Goal: Transaction & Acquisition: Purchase product/service

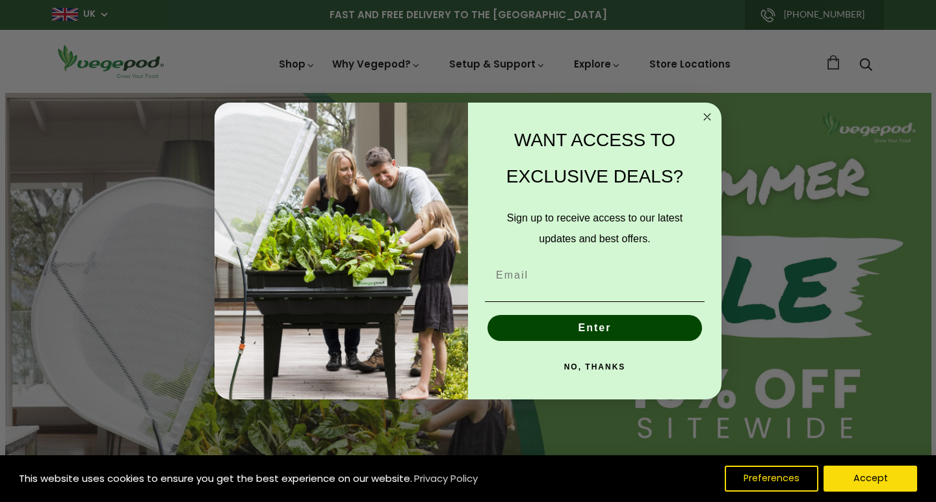
click at [707, 112] on circle "Close dialog" at bounding box center [707, 117] width 15 height 15
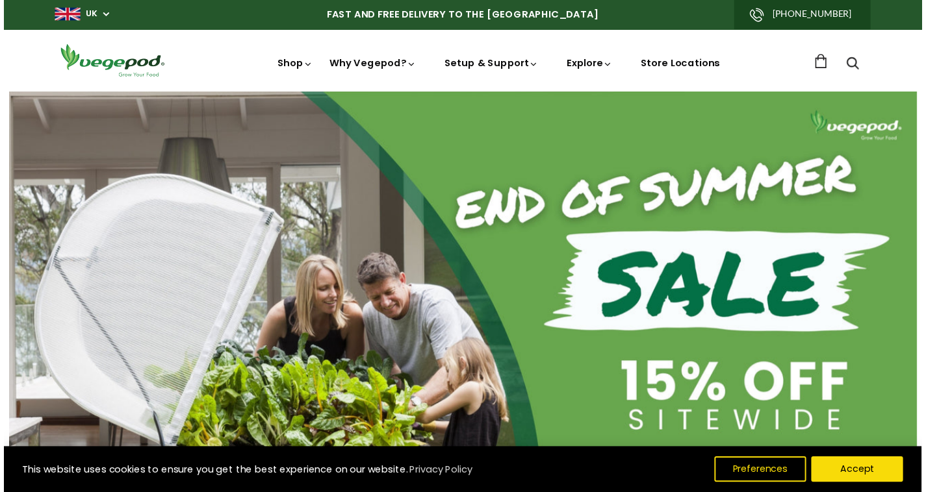
scroll to position [0, 221]
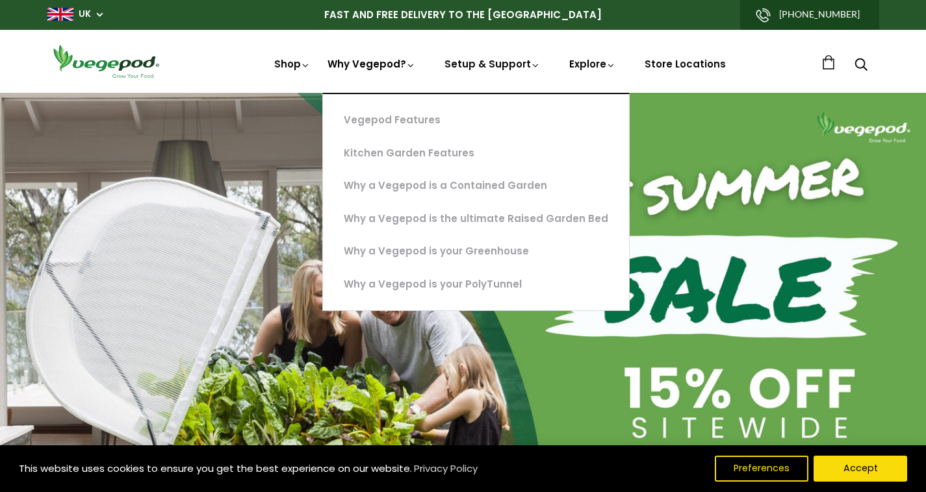
click at [390, 64] on link "Why Vegepod?" at bounding box center [371, 108] width 88 height 102
click at [407, 121] on link "Vegepod Features" at bounding box center [476, 120] width 306 height 33
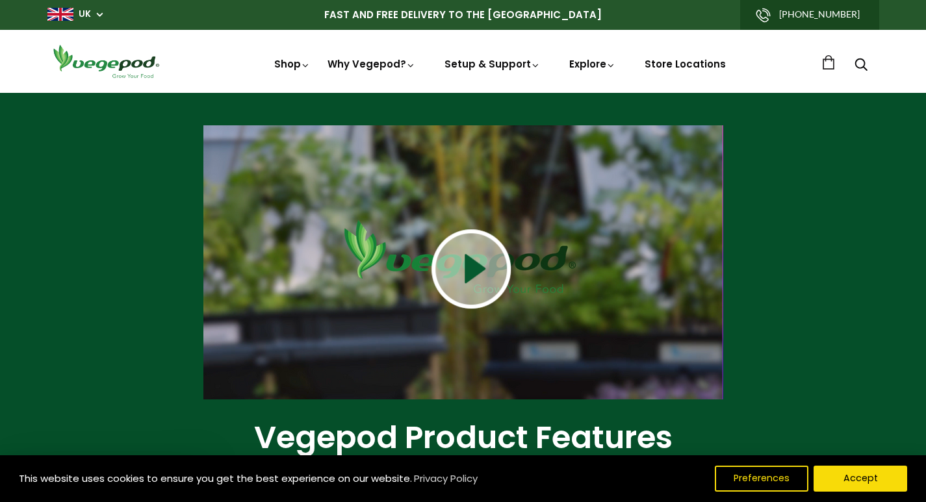
click at [457, 266] on img at bounding box center [470, 268] width 79 height 79
click at [0, 0] on iframe at bounding box center [0, 0] width 0 height 0
click at [470, 266] on img at bounding box center [470, 268] width 79 height 79
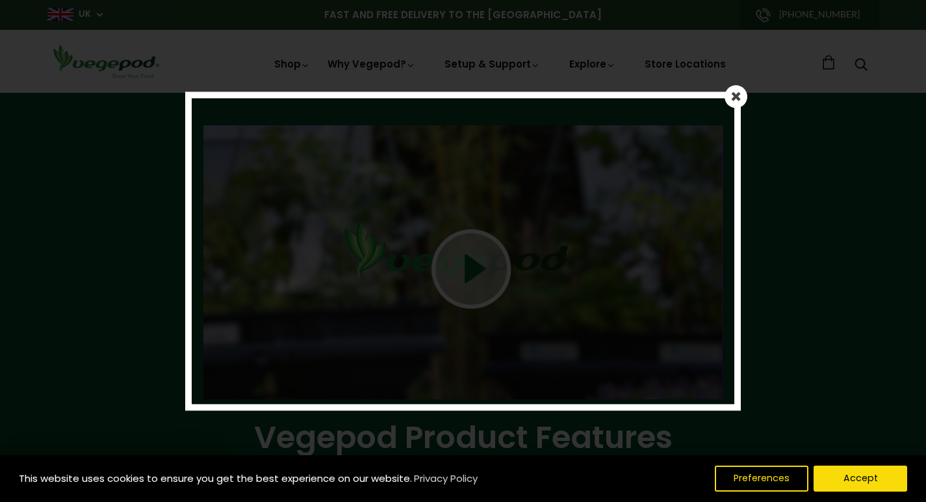
click at [738, 99] on em at bounding box center [736, 96] width 10 height 13
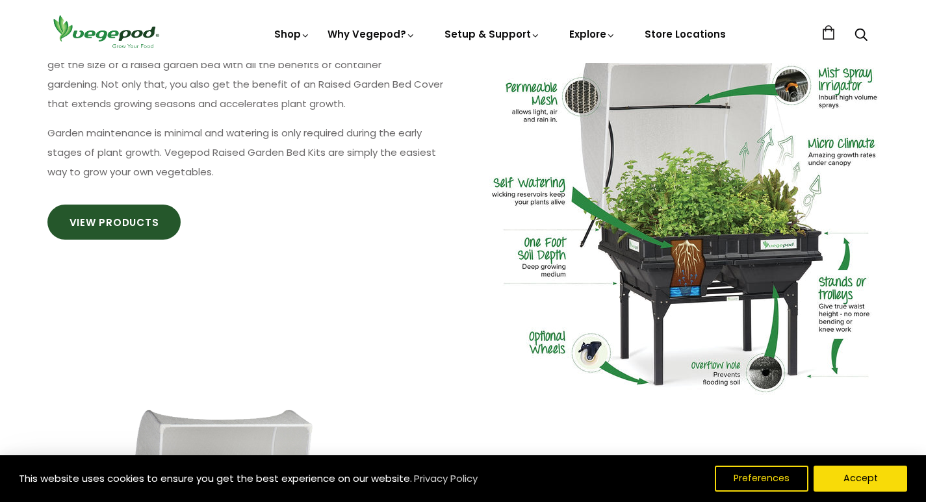
scroll to position [780, 0]
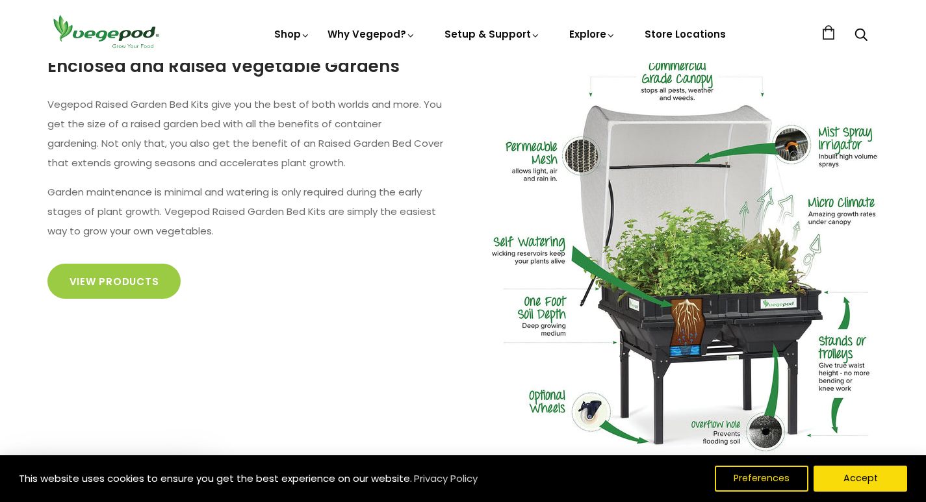
click at [141, 278] on link "View Products" at bounding box center [114, 281] width 134 height 35
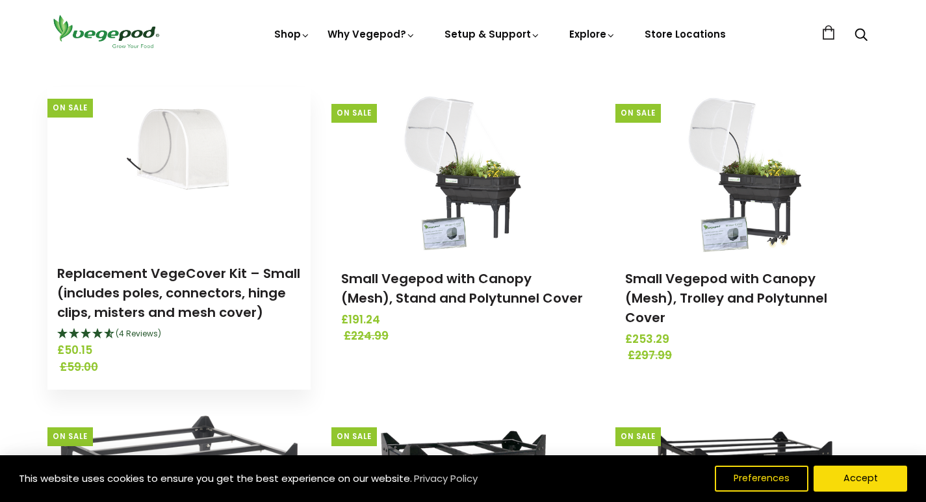
scroll to position [2079, 0]
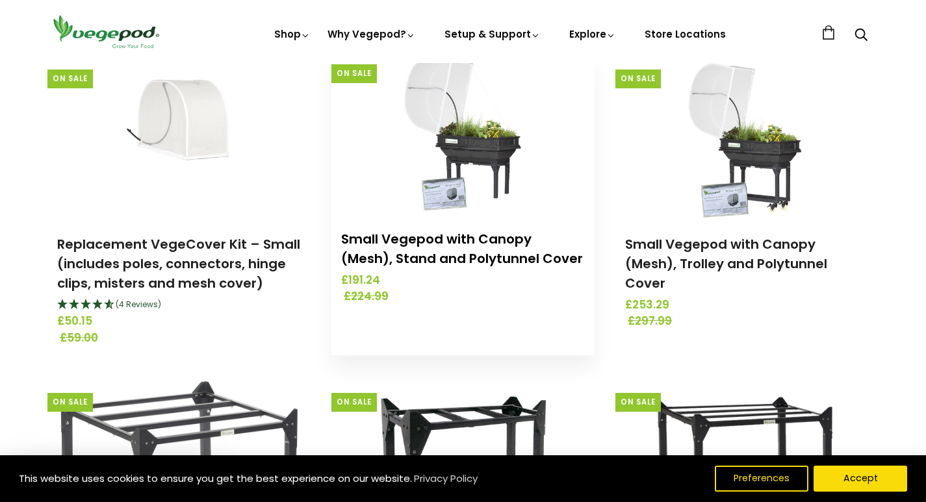
click at [457, 238] on link "Small Vegepod with Canopy (Mesh), Stand and Polytunnel Cover" at bounding box center [462, 249] width 242 height 38
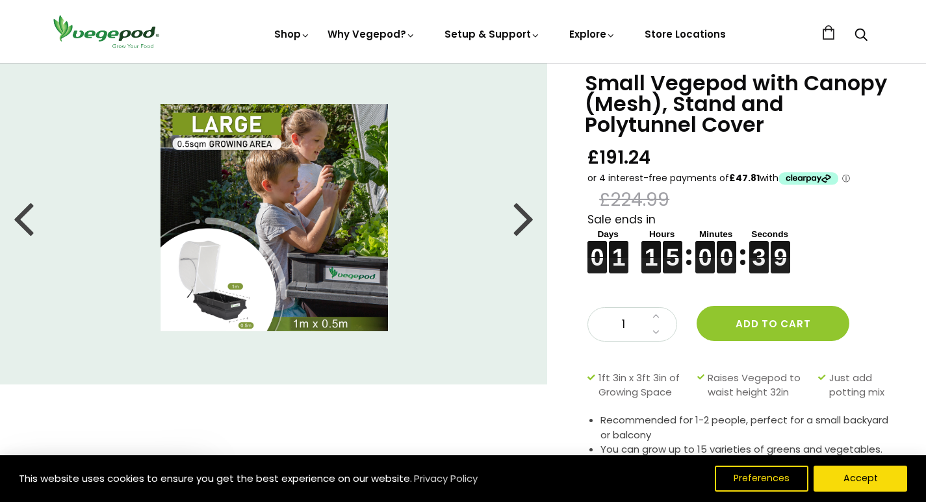
scroll to position [65, 0]
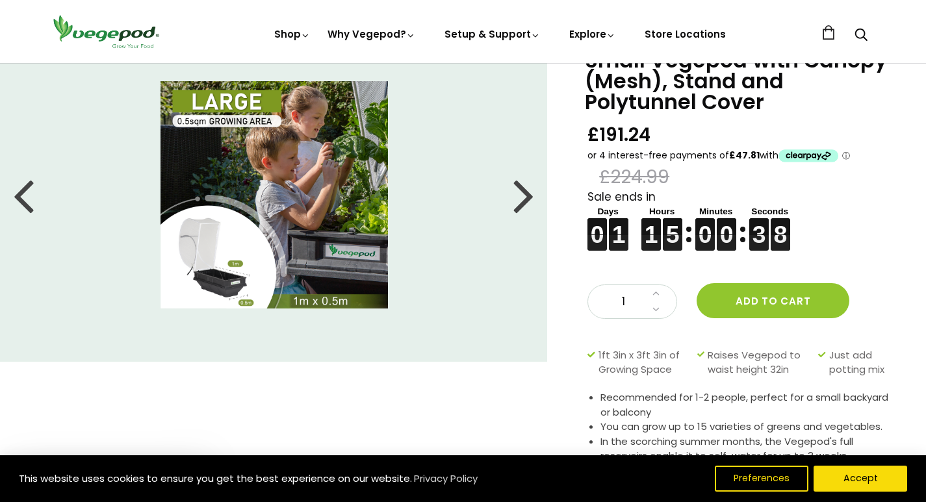
click at [219, 277] on img at bounding box center [273, 194] width 227 height 227
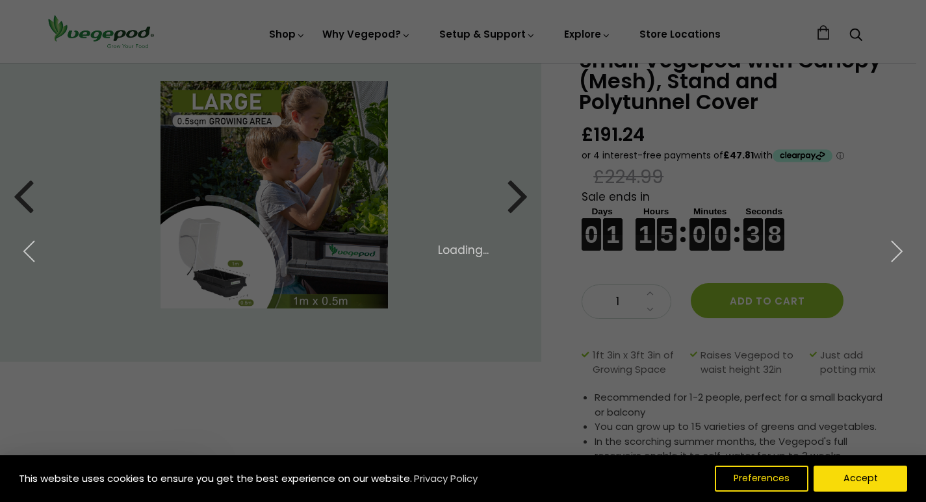
click at [219, 277] on div "× 5 of 7 Loading..." at bounding box center [463, 251] width 926 height 502
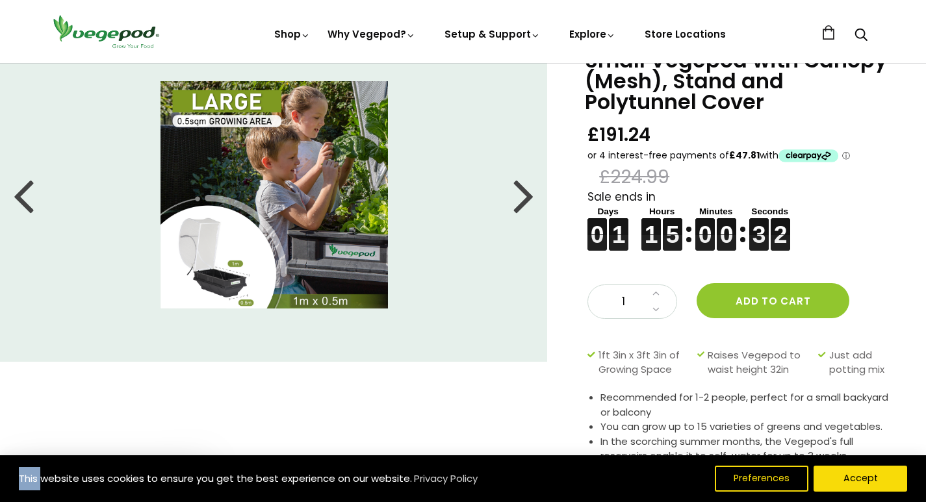
click at [520, 194] on div at bounding box center [523, 195] width 21 height 58
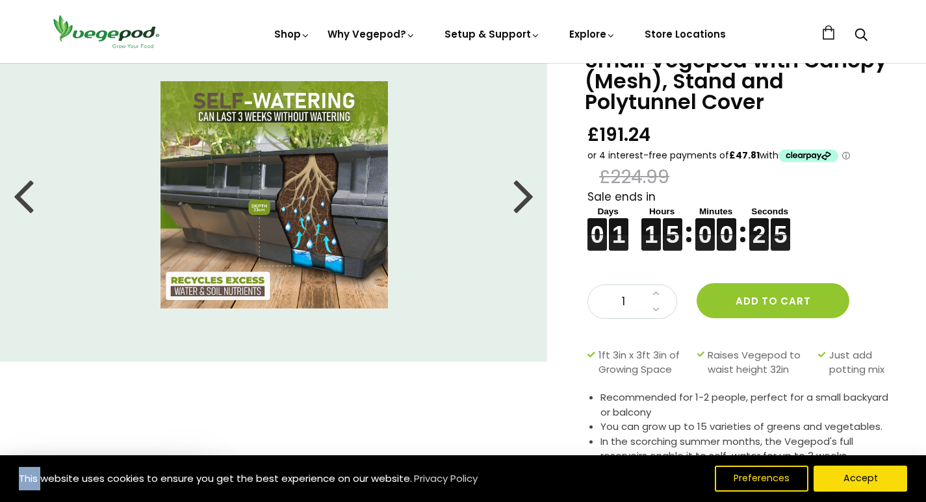
click at [520, 194] on div at bounding box center [523, 195] width 21 height 58
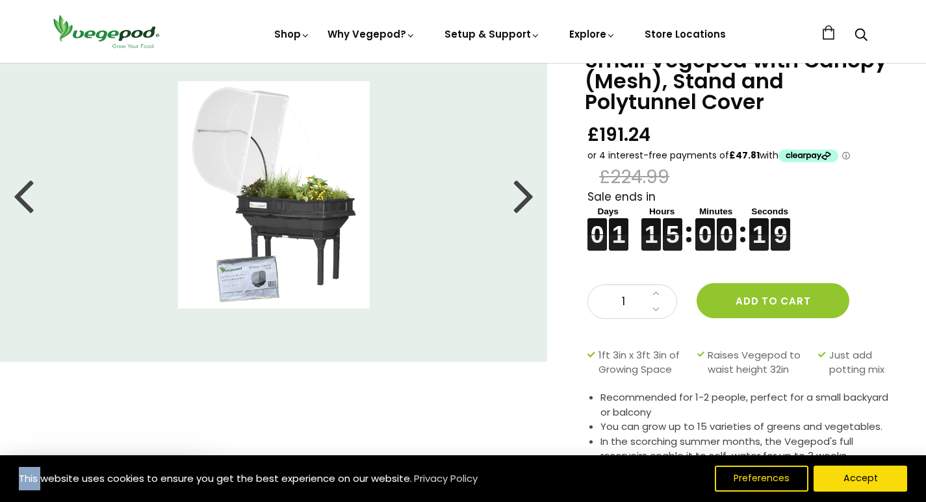
click at [520, 194] on div at bounding box center [523, 195] width 21 height 58
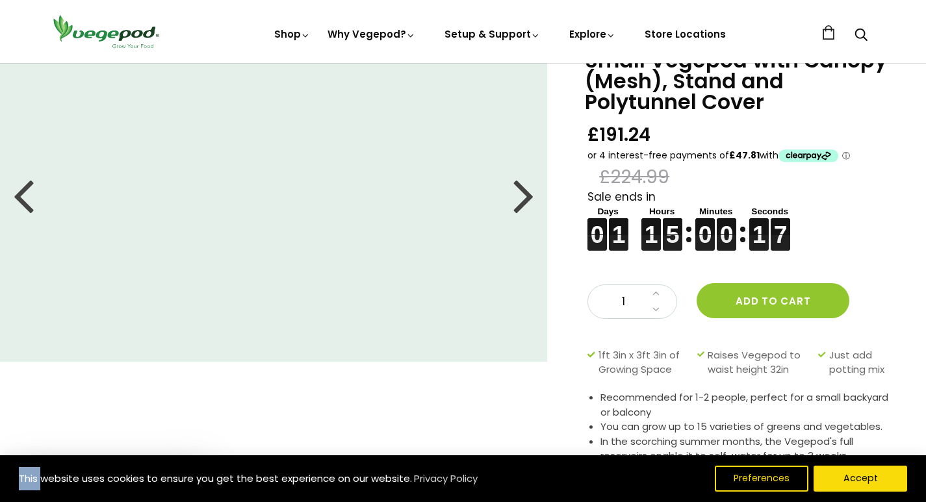
click at [521, 194] on div at bounding box center [523, 195] width 21 height 58
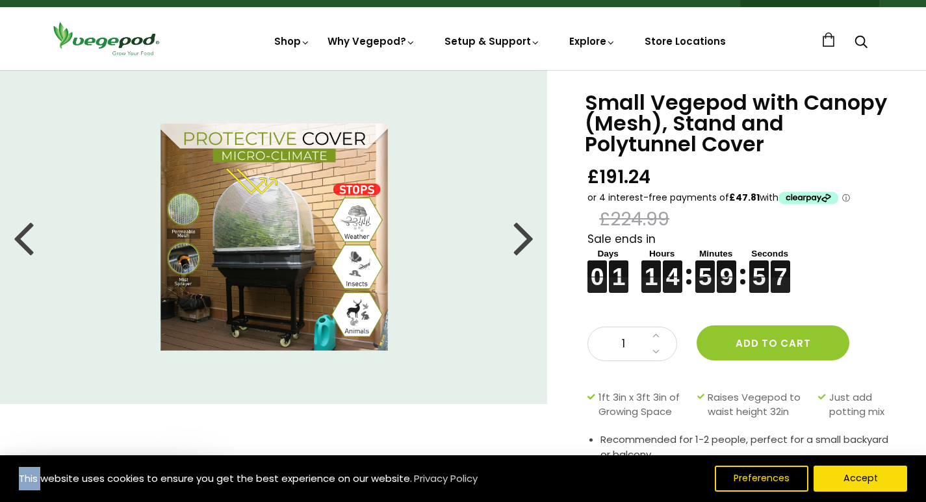
scroll to position [0, 0]
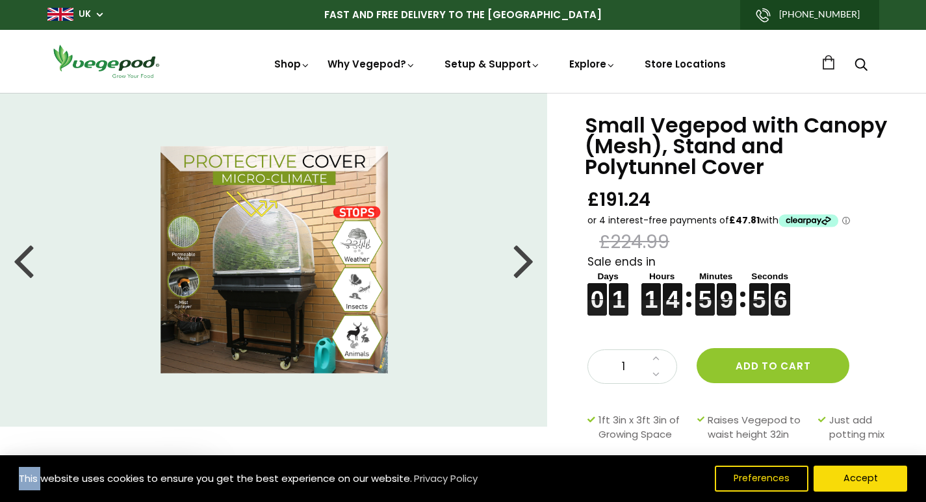
click at [524, 261] on div at bounding box center [523, 260] width 21 height 58
